Goal: Information Seeking & Learning: Learn about a topic

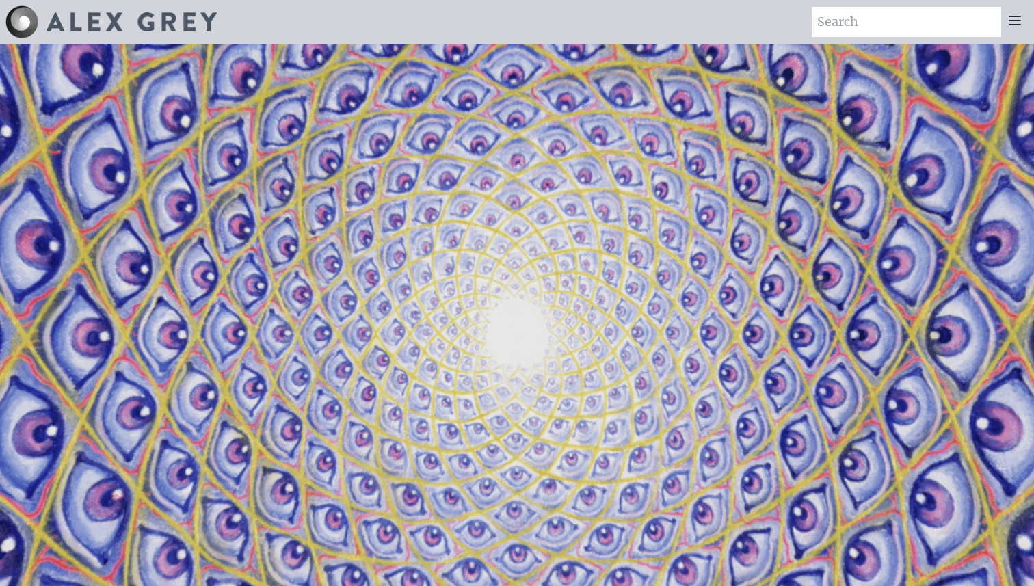
click at [1015, 21] on icon at bounding box center [1015, 20] width 11 height 8
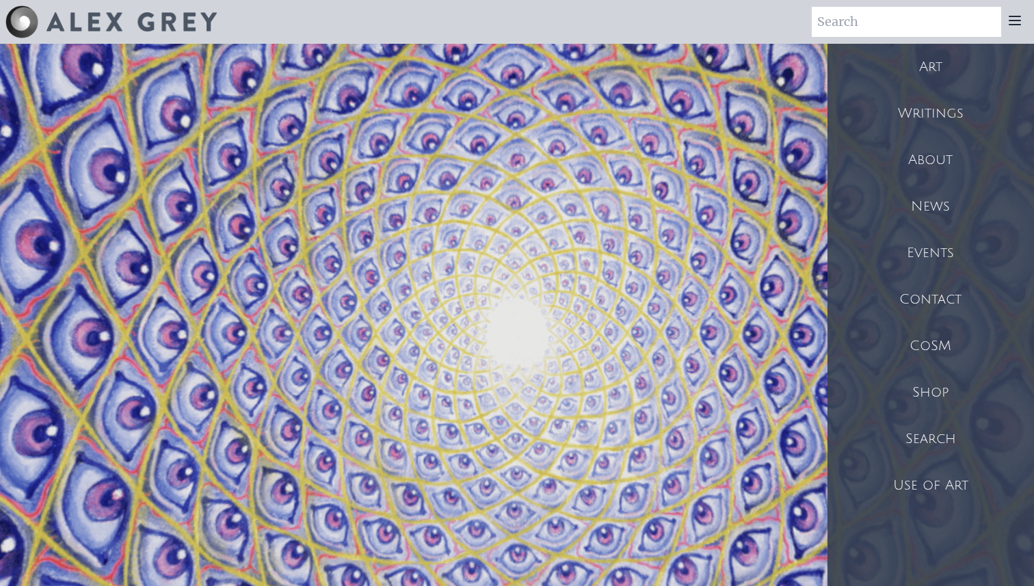
click at [941, 114] on div "Writings" at bounding box center [931, 113] width 207 height 47
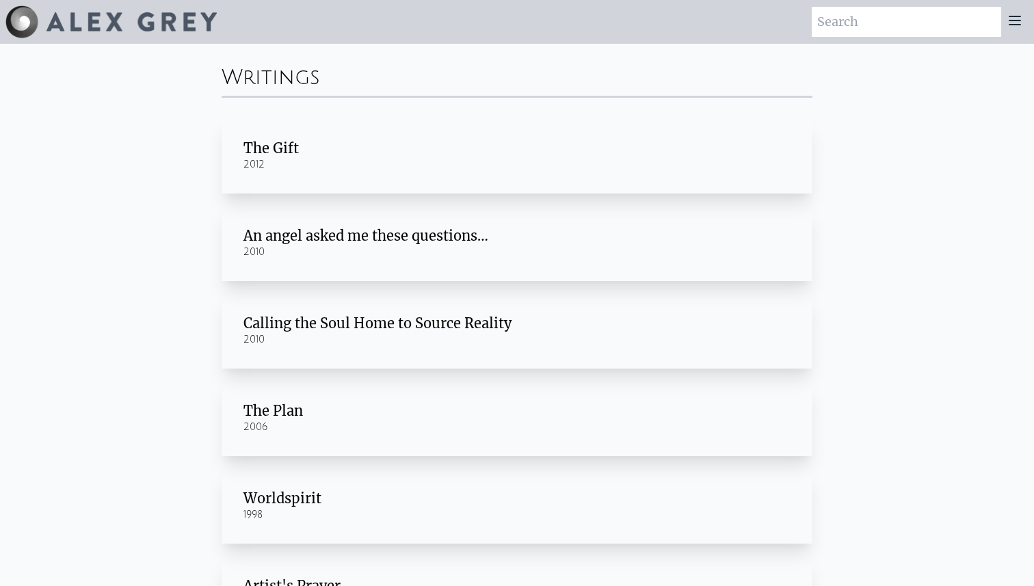
click at [270, 145] on div "The Gift" at bounding box center [517, 148] width 547 height 19
click at [1012, 19] on icon at bounding box center [1015, 20] width 16 height 16
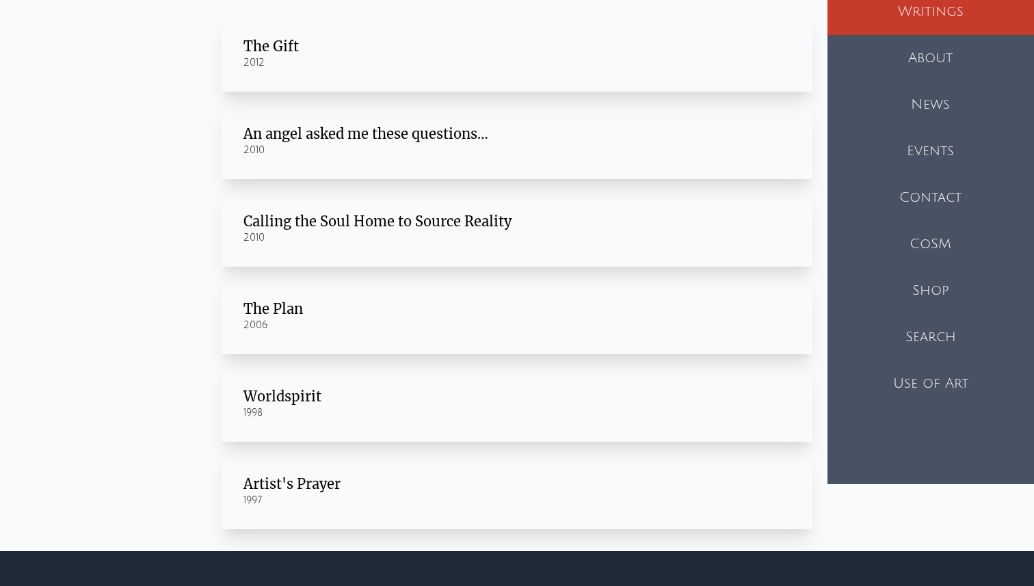
scroll to position [98, 0]
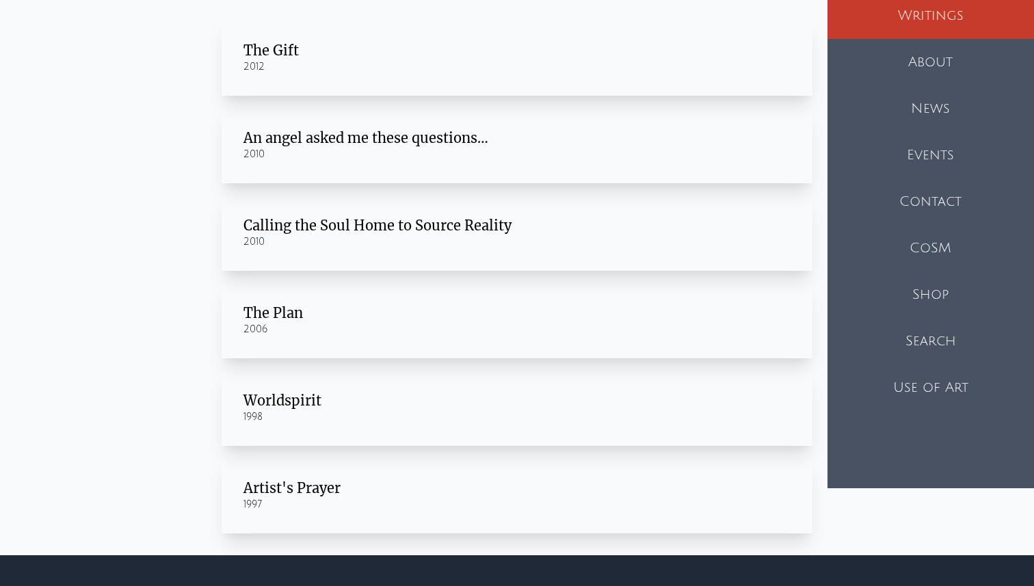
click at [261, 235] on div "Calling the Soul Home to Source Reality" at bounding box center [517, 225] width 547 height 19
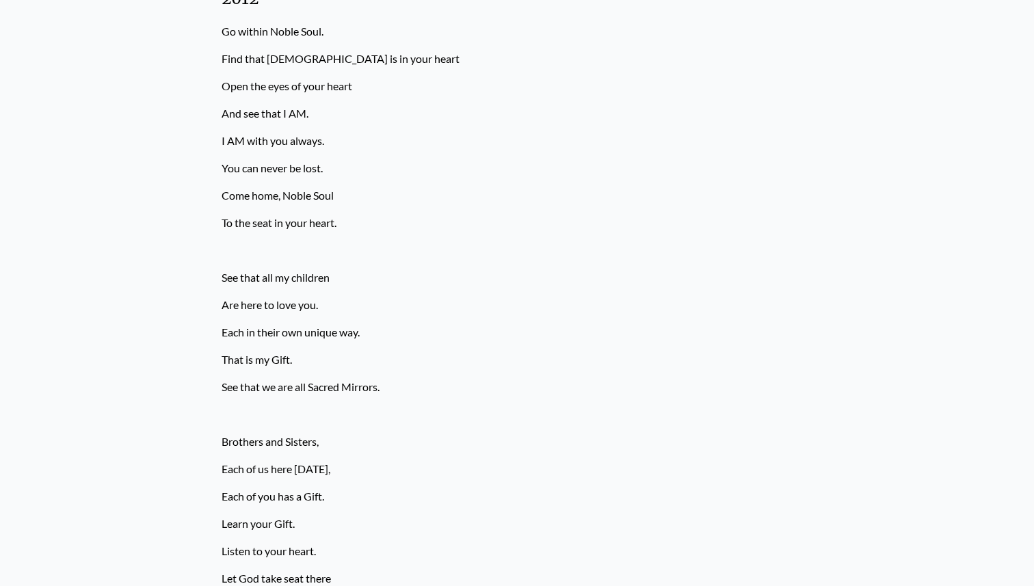
scroll to position [374, 0]
